Goal: Task Accomplishment & Management: Use online tool/utility

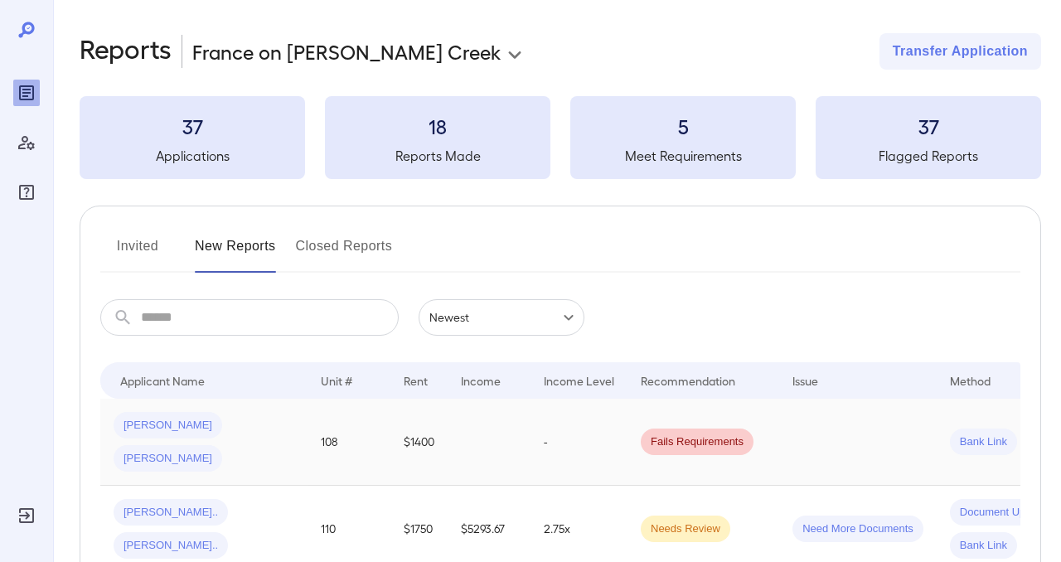
click at [222, 451] on span "[PERSON_NAME]" at bounding box center [168, 459] width 109 height 16
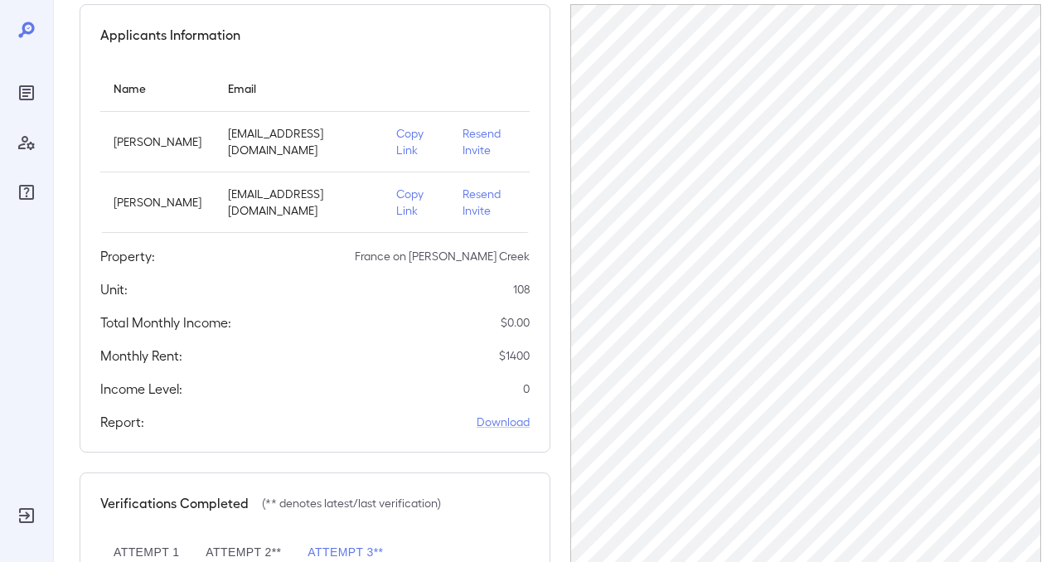
scroll to position [347, 0]
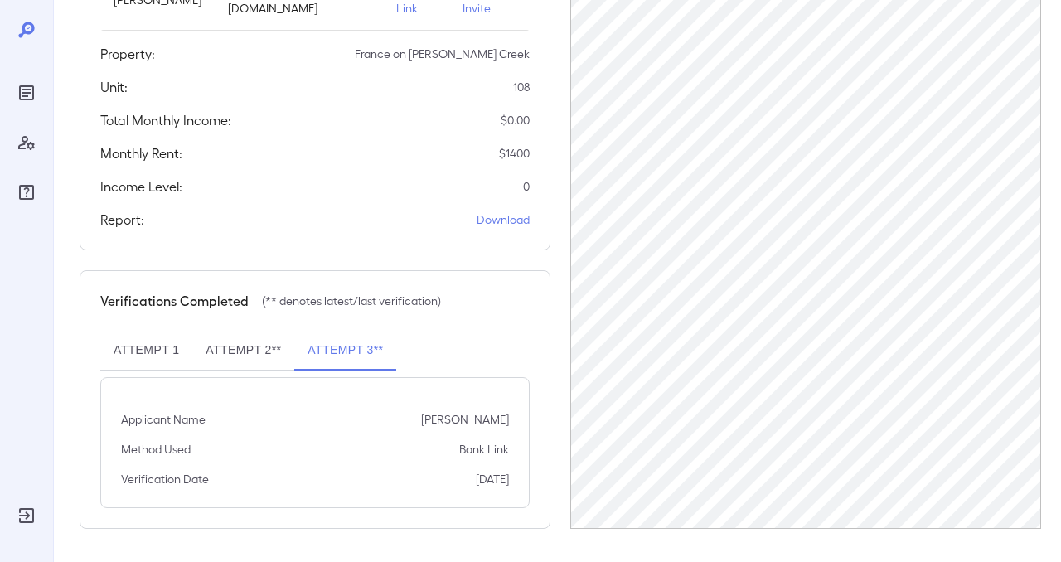
click at [560, 126] on div "Applicants Information Name Email [PERSON_NAME] [EMAIL_ADDRESS][DOMAIN_NAME] Co…" at bounding box center [560, 165] width 961 height 727
click at [559, 128] on div "Applicants Information Name Email [PERSON_NAME] [EMAIL_ADDRESS][DOMAIN_NAME] Co…" at bounding box center [560, 165] width 961 height 727
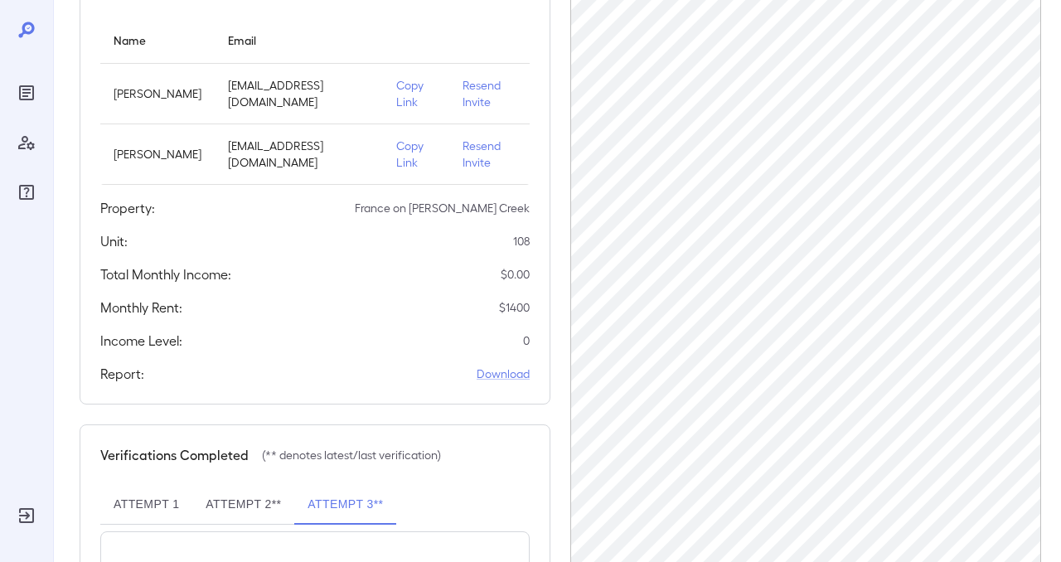
scroll to position [0, 0]
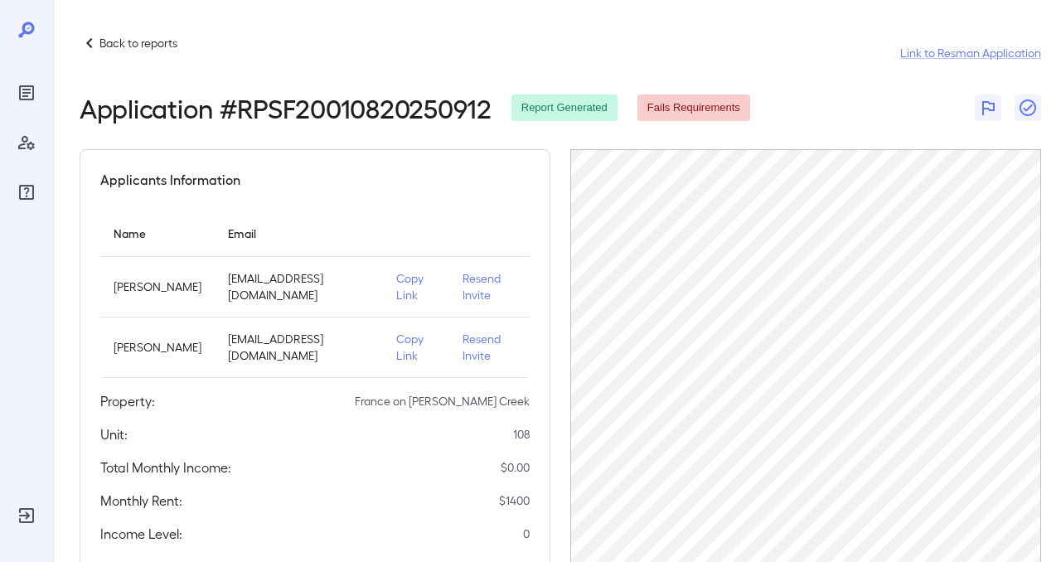
click at [398, 345] on p "Copy Link" at bounding box center [416, 347] width 40 height 33
click at [617, 43] on div "Back to reports Link to Resman Application" at bounding box center [560, 53] width 961 height 40
click at [438, 61] on div "Back to reports Link to Resman Application" at bounding box center [560, 53] width 961 height 40
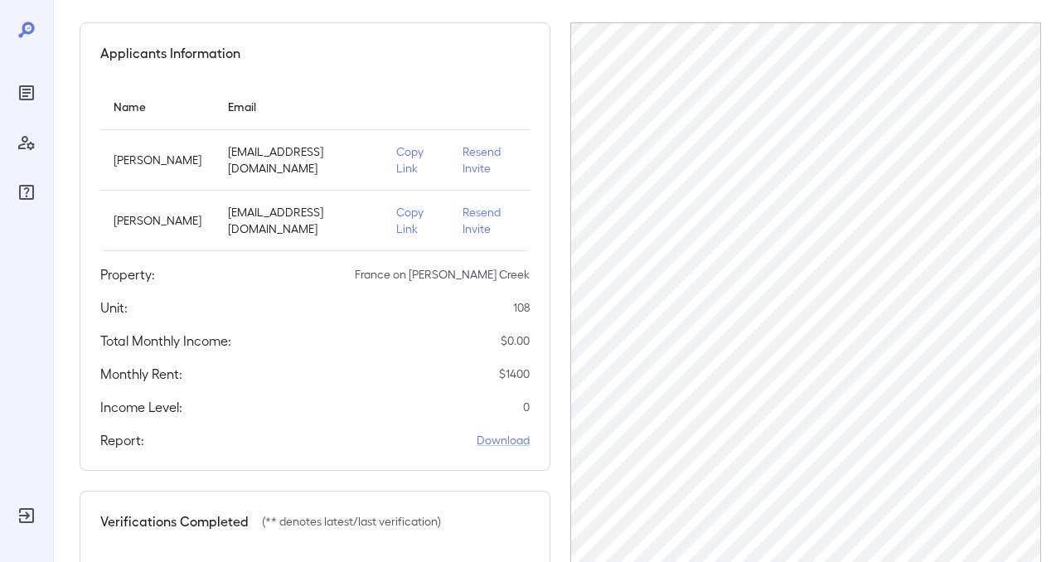
scroll to position [347, 0]
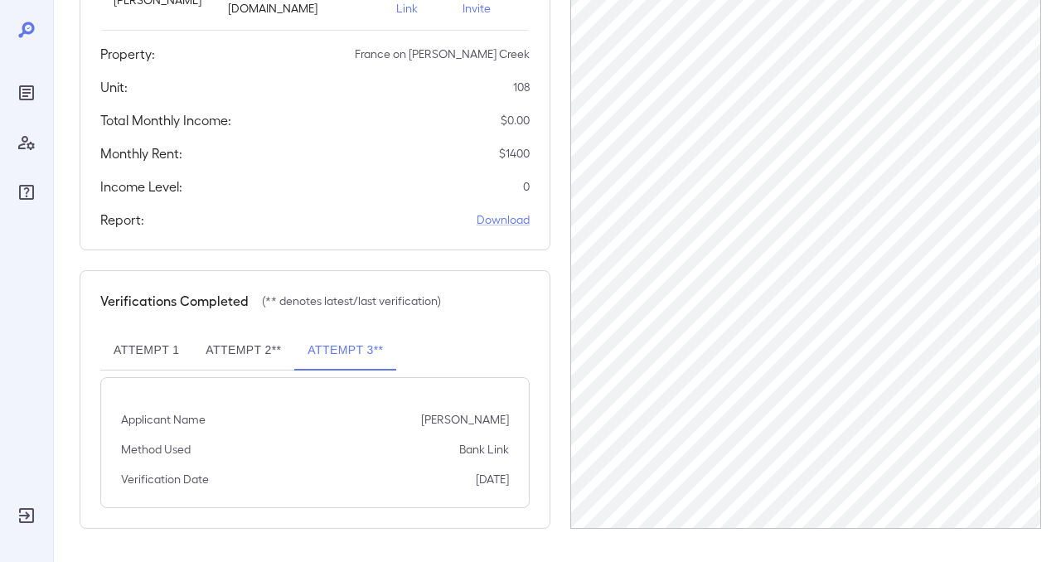
click at [254, 351] on button "Attempt 2**" at bounding box center [243, 351] width 102 height 40
click at [346, 351] on button "Attempt 3**" at bounding box center [345, 351] width 102 height 40
click at [550, 178] on div "Applicants Information Name Email [PERSON_NAME] [EMAIL_ADDRESS][DOMAIN_NAME] Co…" at bounding box center [315, 26] width 471 height 448
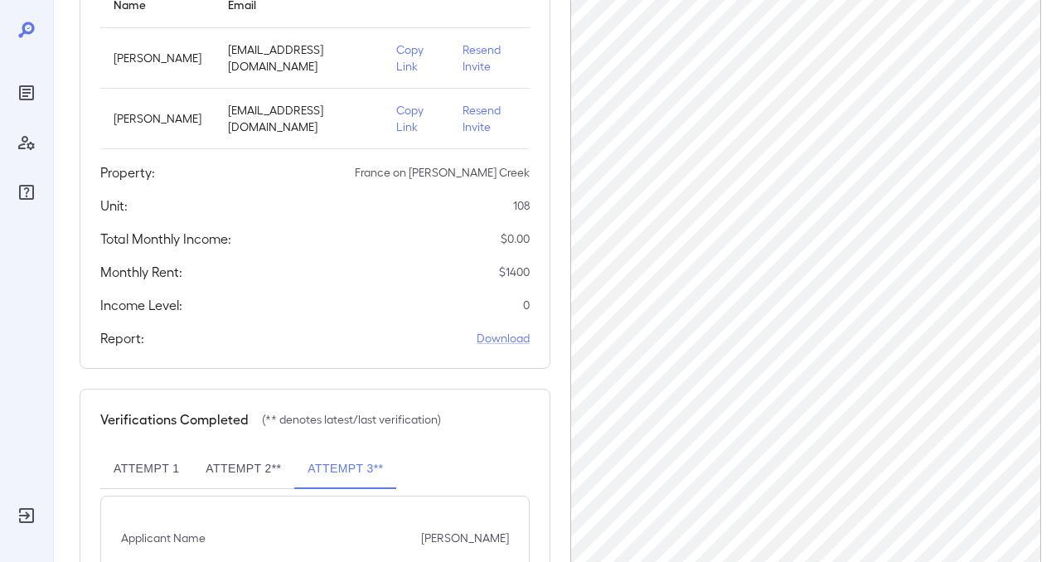
scroll to position [347, 0]
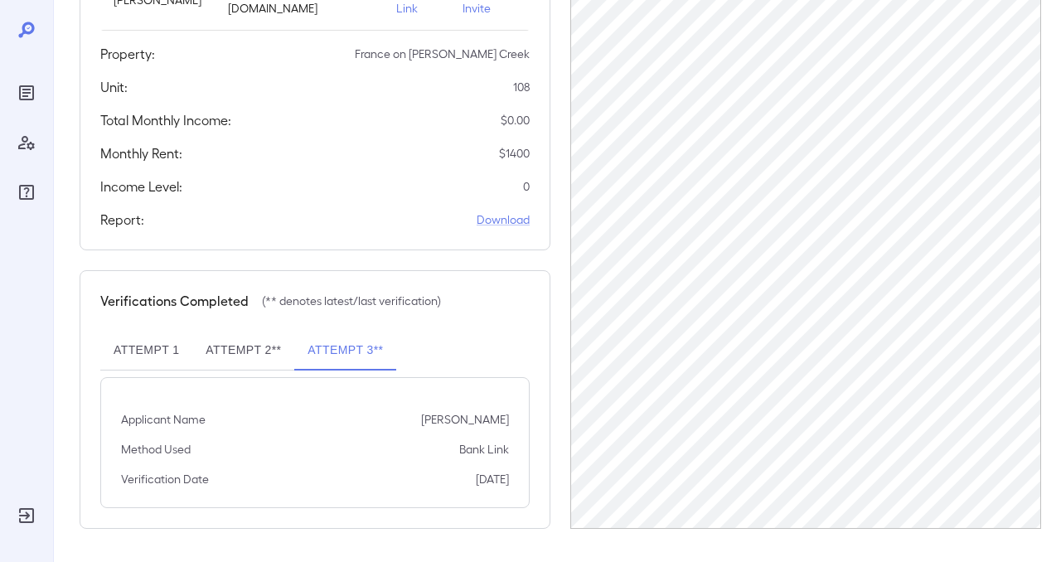
click at [244, 356] on button "Attempt 2**" at bounding box center [243, 351] width 102 height 40
click at [563, 292] on div "Applicants Information Name Email [PERSON_NAME] [EMAIL_ADDRESS][DOMAIN_NAME] Co…" at bounding box center [560, 165] width 961 height 727
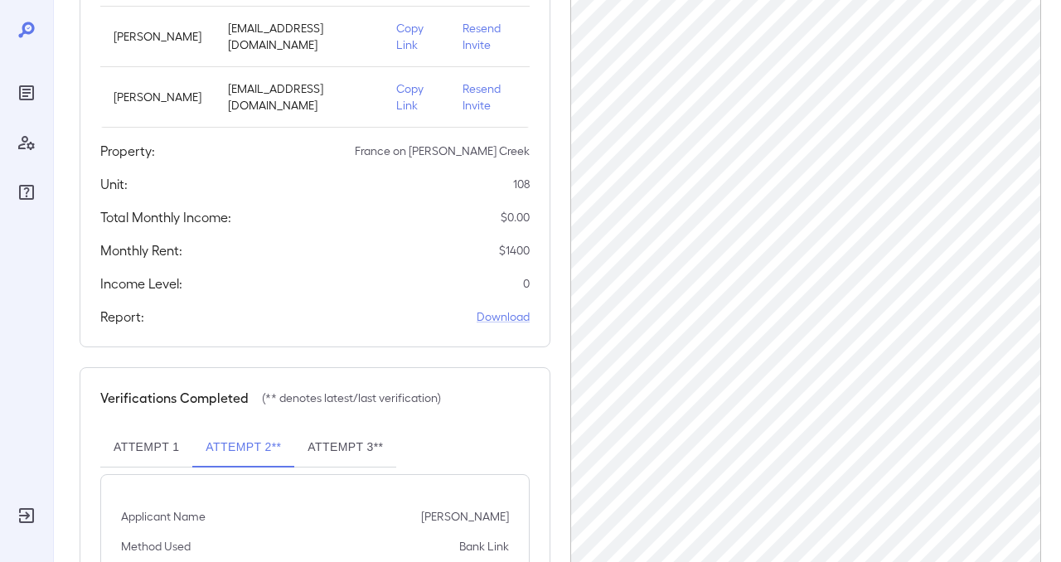
scroll to position [0, 0]
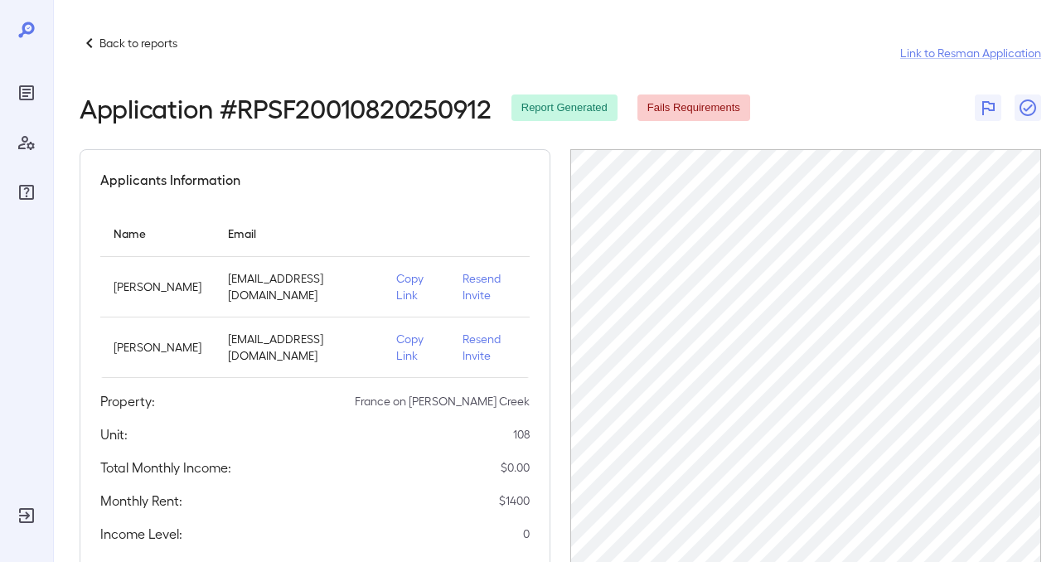
click at [603, 56] on div "Back to reports Link to Resman Application" at bounding box center [560, 53] width 961 height 40
click at [397, 345] on p "Copy Link" at bounding box center [416, 347] width 40 height 33
